Goal: Navigation & Orientation: Find specific page/section

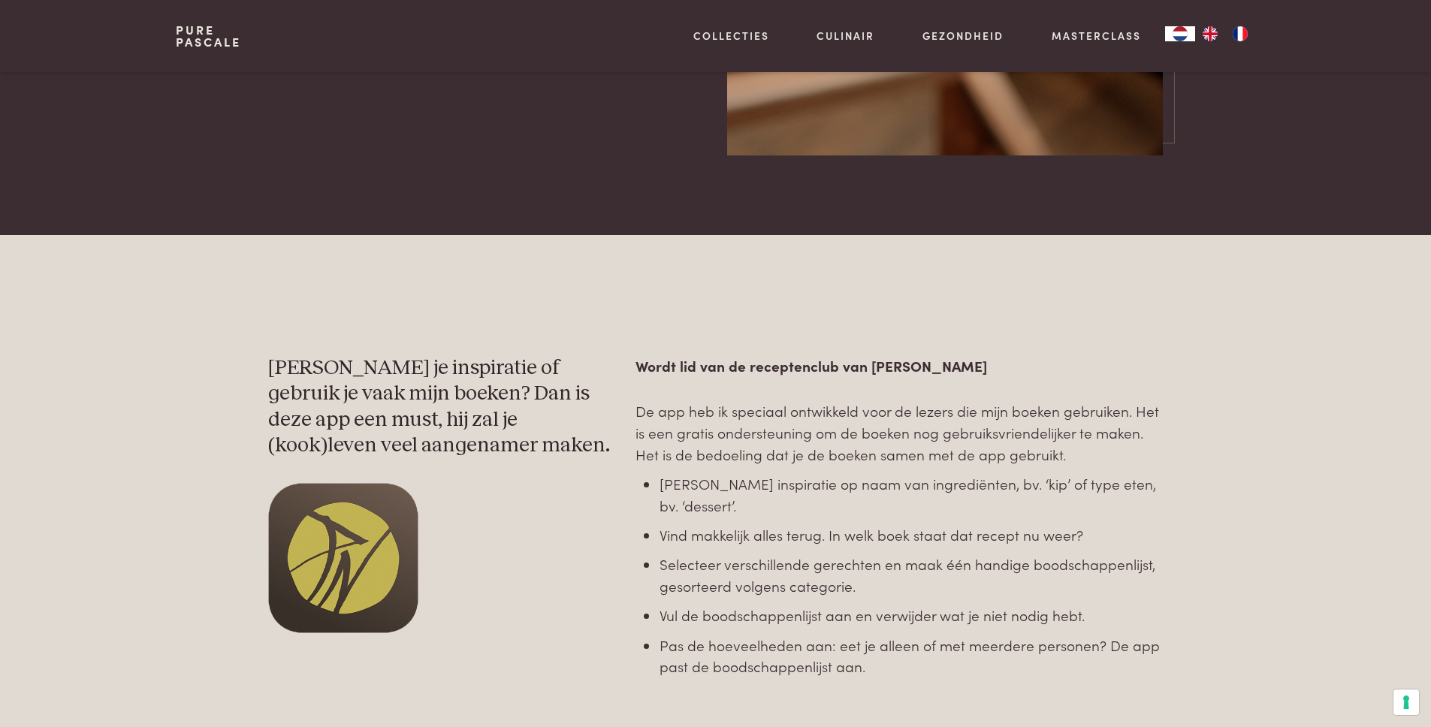
scroll to position [576, 0]
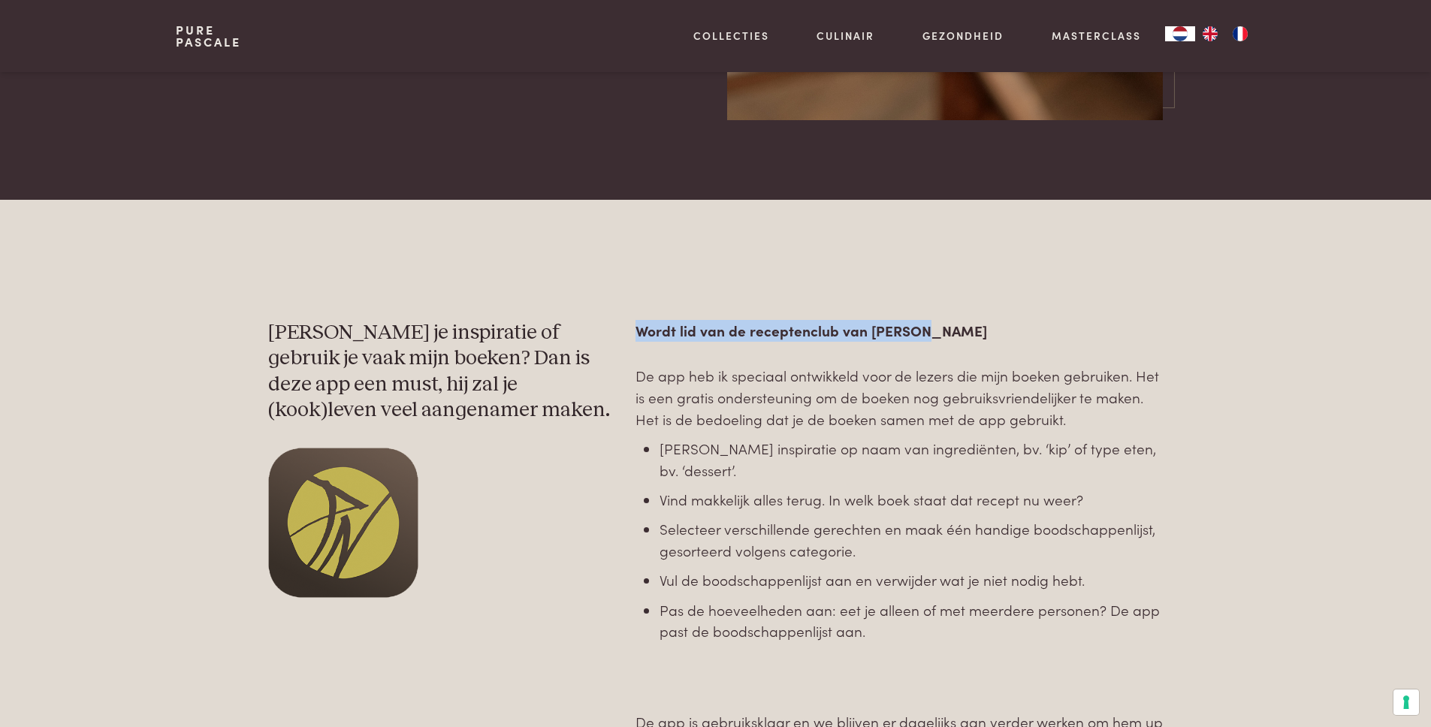
drag, startPoint x: 635, startPoint y: 332, endPoint x: 937, endPoint y: 338, distance: 302.8
click at [937, 338] on p "Wordt lid van de receptenclub van [PERSON_NAME]" at bounding box center [898, 331] width 527 height 22
copy strong "Wordt lid van de receptenclub van [PERSON_NAME]"
click at [1208, 35] on img "EN" at bounding box center [1210, 33] width 18 height 15
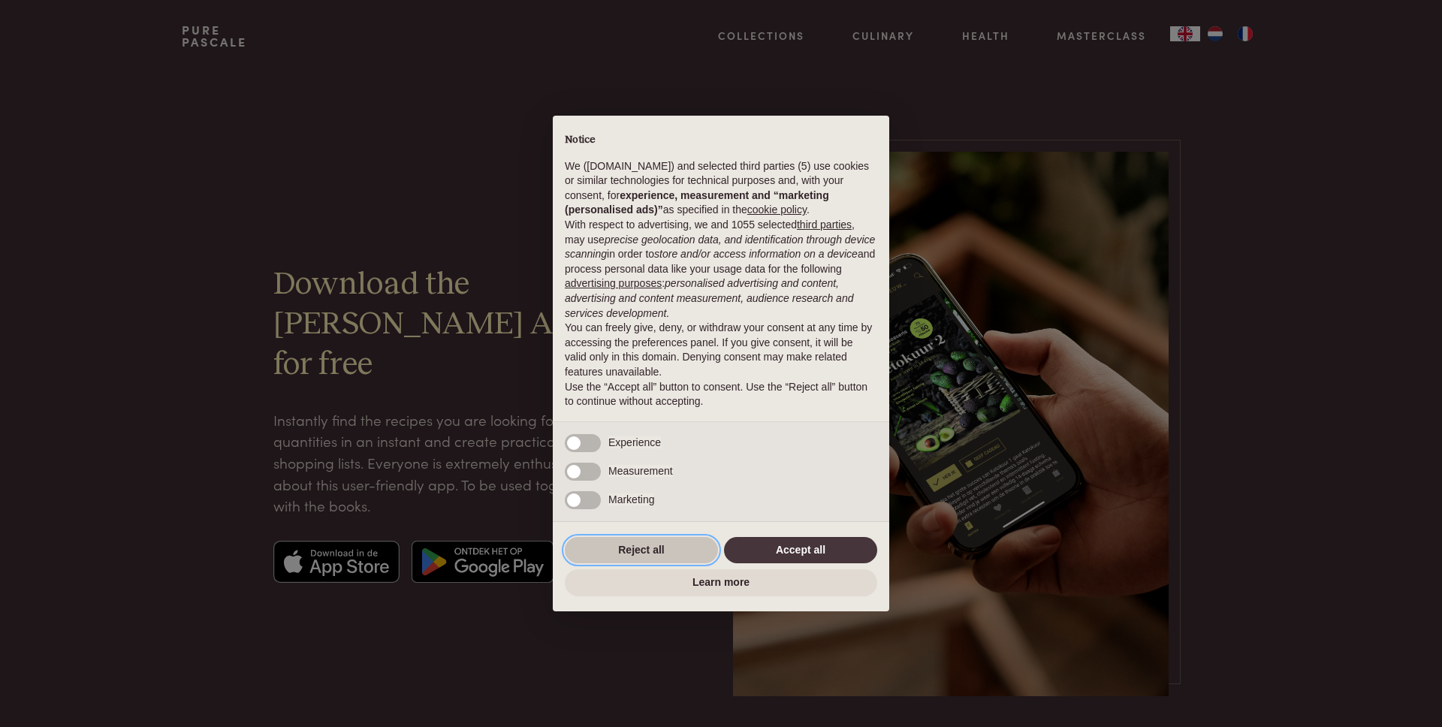
click at [666, 552] on button "Reject all" at bounding box center [641, 550] width 153 height 27
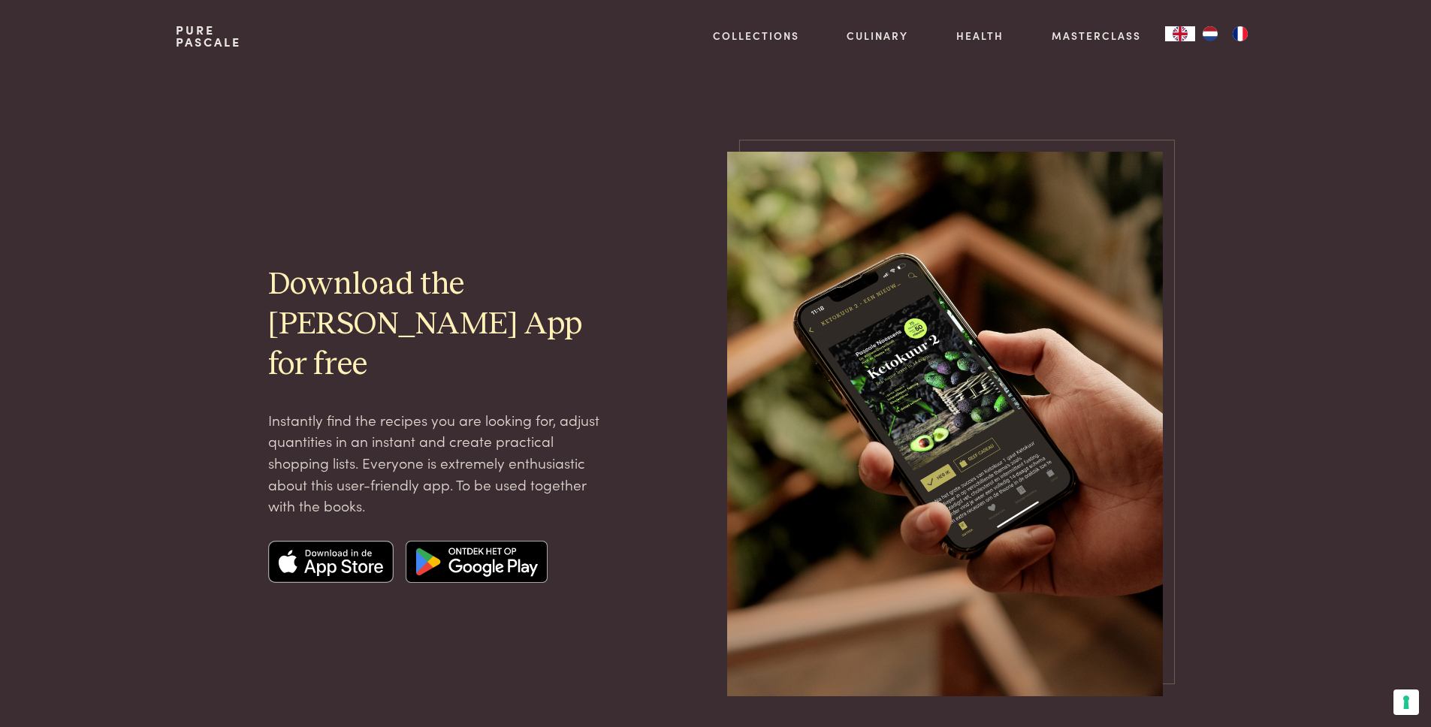
click at [1211, 36] on img "NL" at bounding box center [1210, 33] width 18 height 15
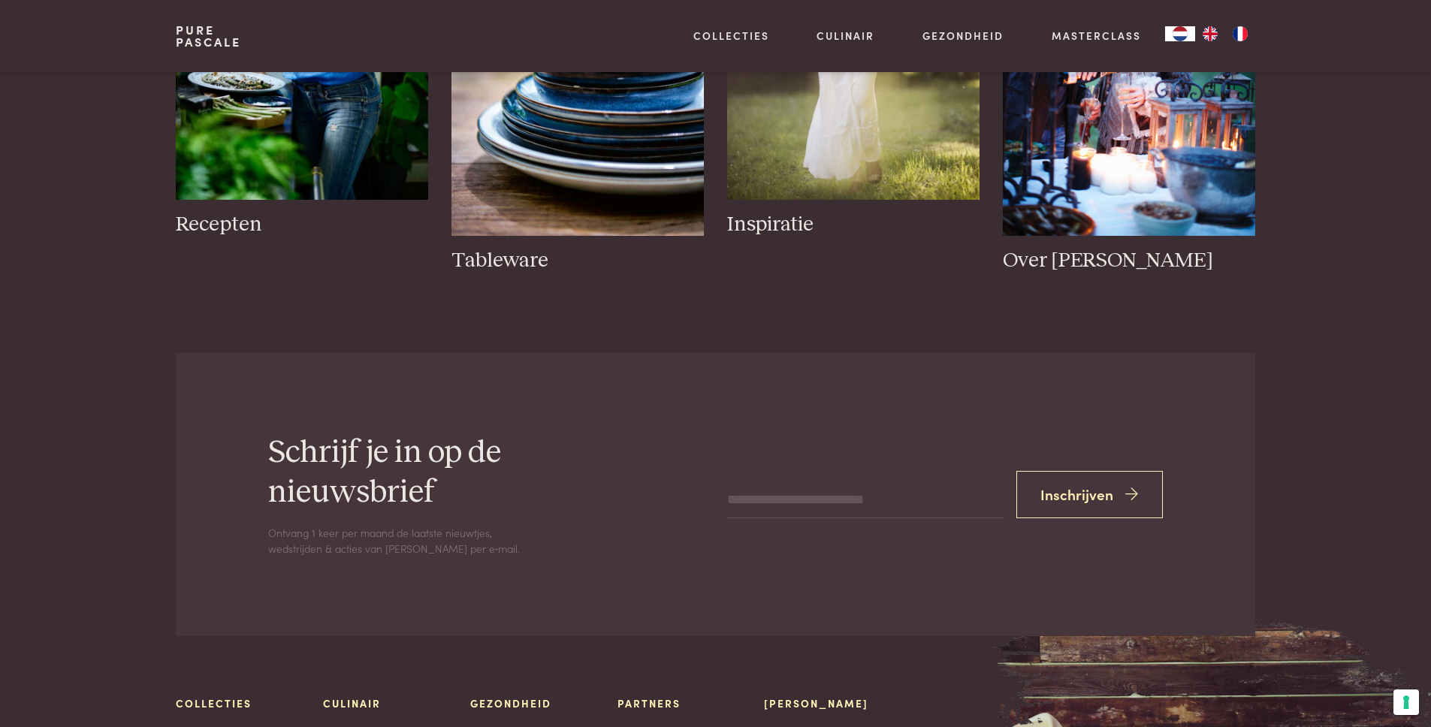
scroll to position [3080, 0]
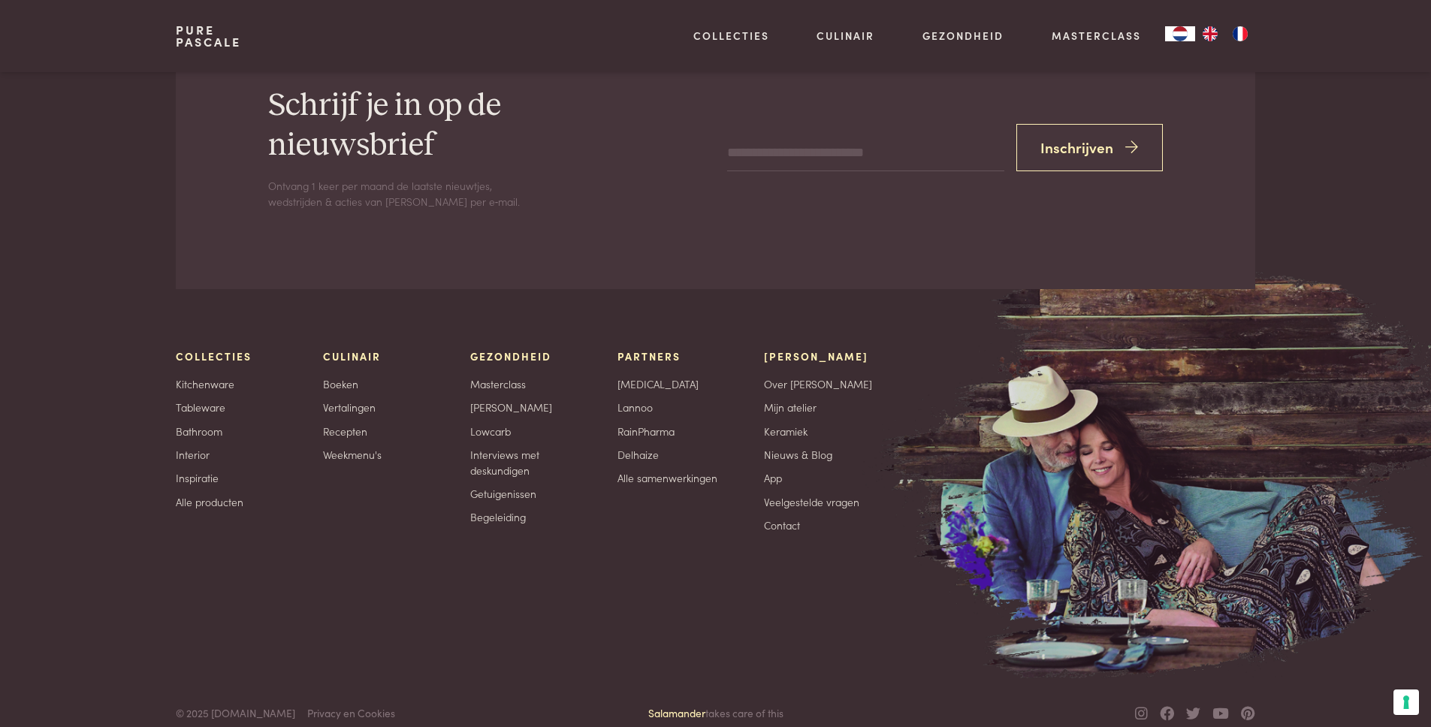
click at [671, 705] on link "Salamander" at bounding box center [676, 712] width 57 height 15
